Goal: Information Seeking & Learning: Learn about a topic

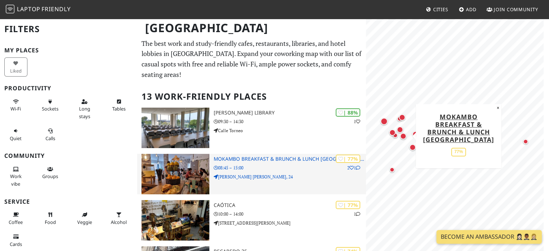
click at [180, 154] on img at bounding box center [176, 174] width 68 height 40
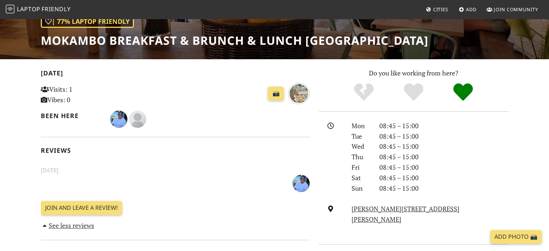
scroll to position [91, 0]
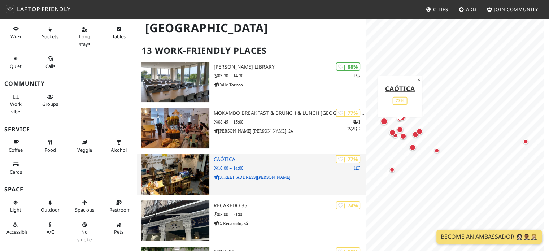
scroll to position [46, 0]
click at [183, 157] on img at bounding box center [176, 174] width 68 height 40
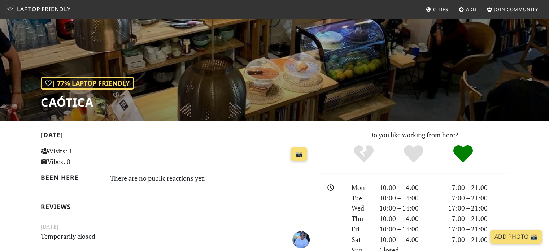
scroll to position [48, 0]
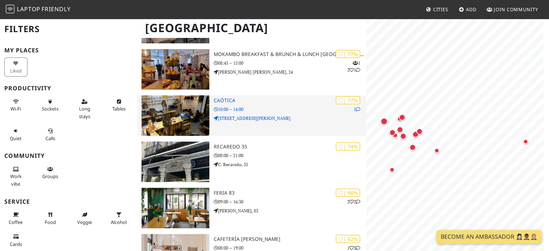
scroll to position [105, 0]
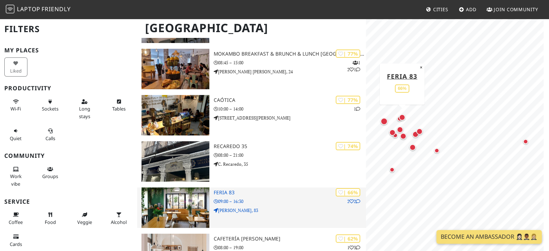
click at [266, 209] on div "| 66% 2 2 Feria 83 09:00 – 16:30 C. Feria, 83" at bounding box center [290, 207] width 153 height 40
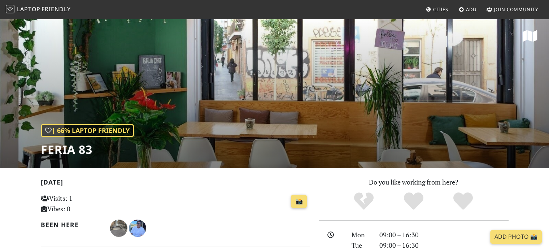
click at [177, 72] on div "| 66% Laptop Friendly Feria 83" at bounding box center [274, 93] width 549 height 150
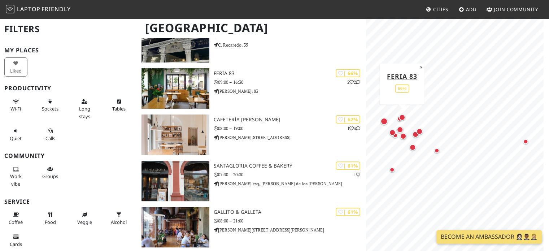
scroll to position [228, 0]
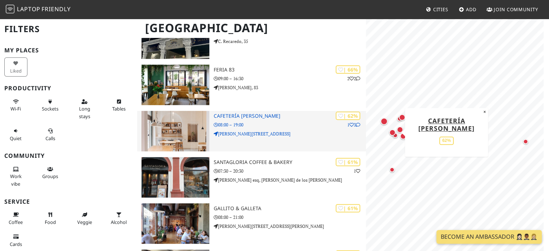
click at [177, 111] on img at bounding box center [176, 131] width 68 height 40
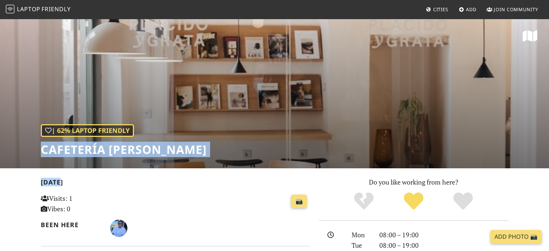
drag, startPoint x: 0, startPoint y: 0, endPoint x: 193, endPoint y: 171, distance: 257.4
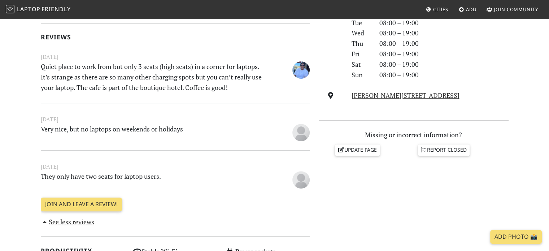
scroll to position [228, 0]
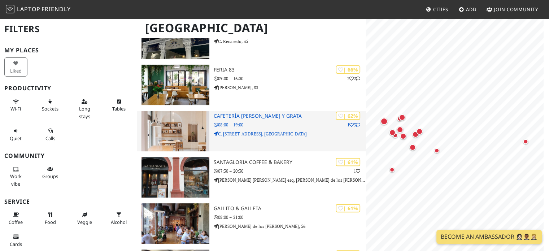
scroll to position [296, 0]
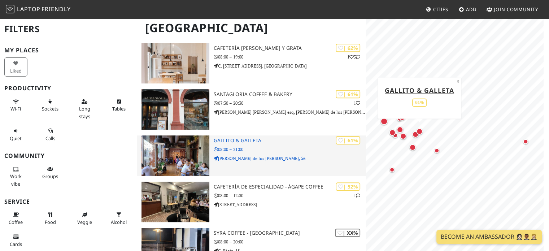
click at [272, 138] on h3 "Gallito & Galleta" at bounding box center [290, 141] width 153 height 6
click at [172, 144] on img at bounding box center [176, 155] width 68 height 40
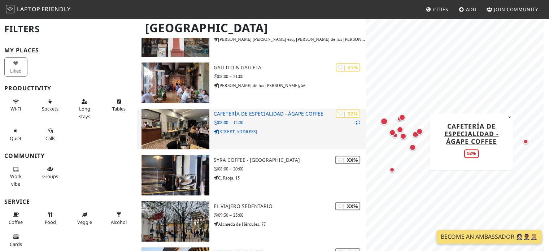
scroll to position [370, 0]
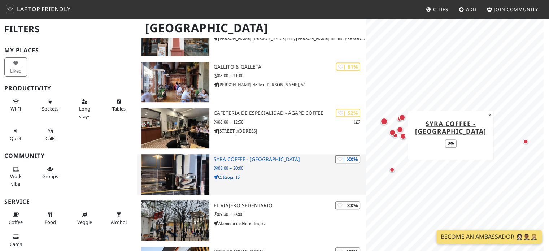
click at [182, 160] on img at bounding box center [176, 174] width 68 height 40
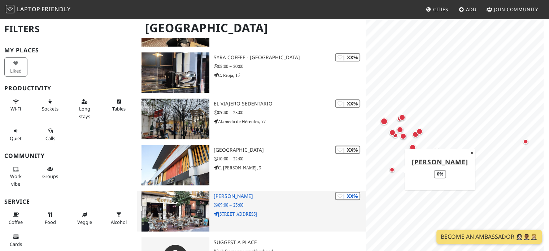
scroll to position [493, 0]
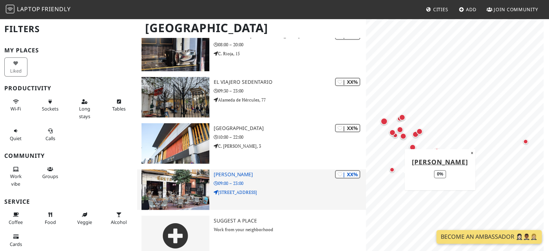
click at [188, 175] on img at bounding box center [176, 189] width 68 height 40
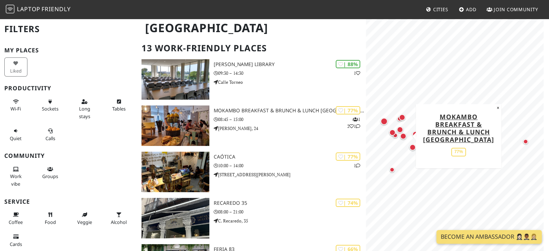
scroll to position [0, 0]
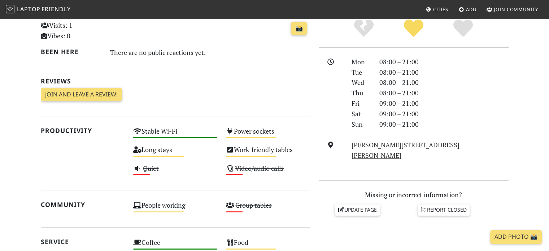
scroll to position [183, 0]
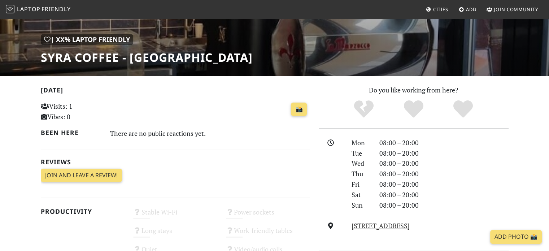
scroll to position [90, 0]
